Goal: Task Accomplishment & Management: Manage account settings

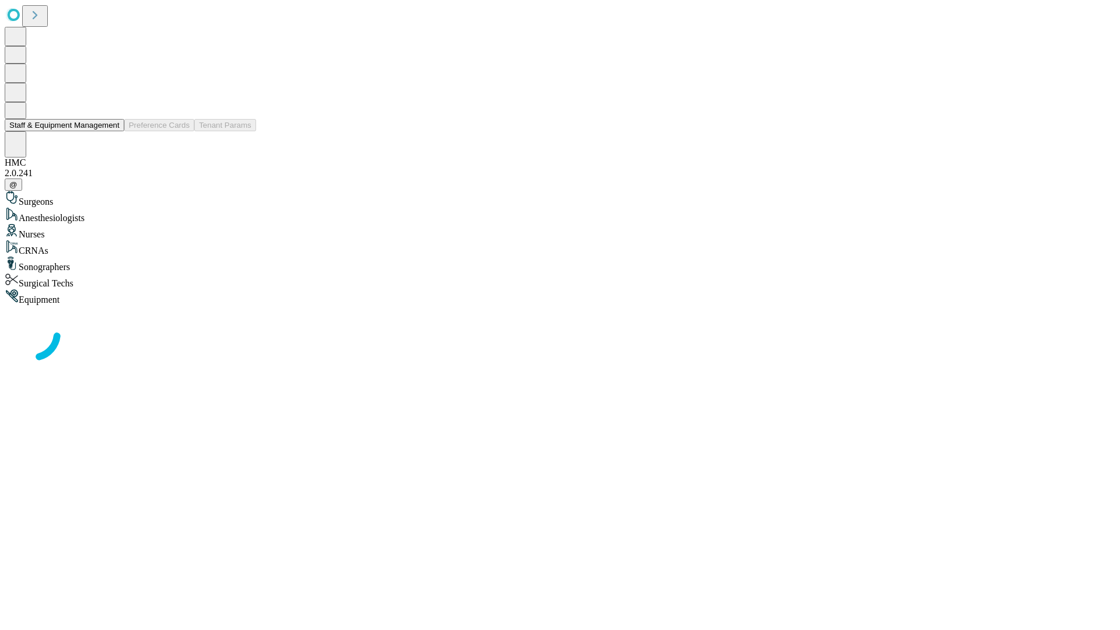
click at [109, 131] on button "Staff & Equipment Management" at bounding box center [65, 125] width 120 height 12
